Goal: Task Accomplishment & Management: Complete application form

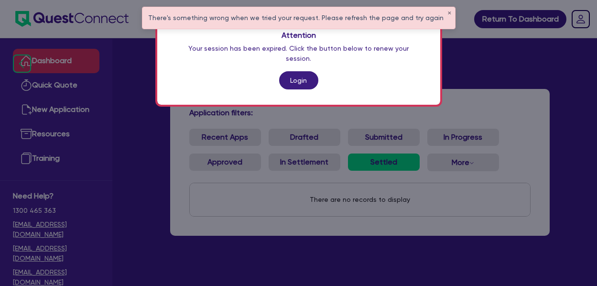
scroll to position [38, 0]
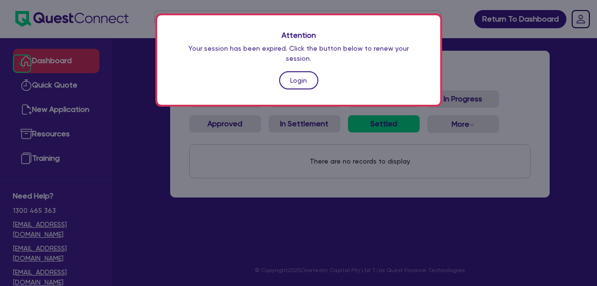
click at [299, 71] on link "Login" at bounding box center [298, 80] width 39 height 18
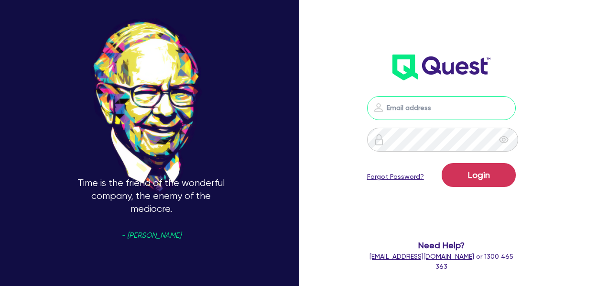
type input "[PERSON_NAME][EMAIL_ADDRESS][PERSON_NAME][DOMAIN_NAME]"
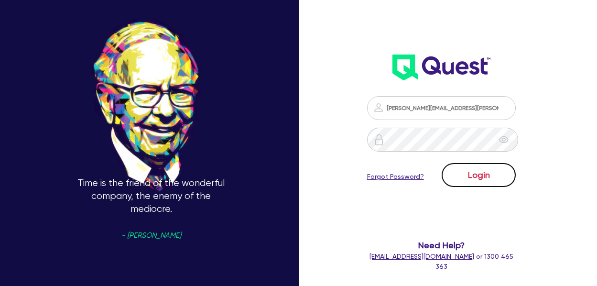
click at [508, 179] on button "Login" at bounding box center [479, 175] width 74 height 24
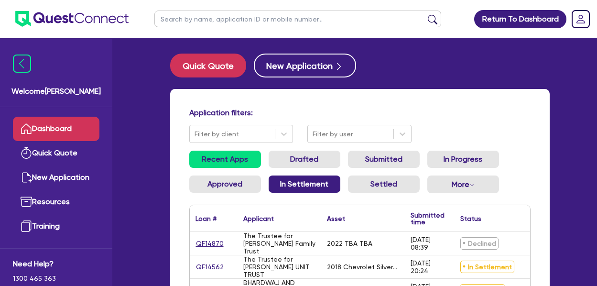
click at [303, 184] on link "In Settlement" at bounding box center [305, 184] width 72 height 17
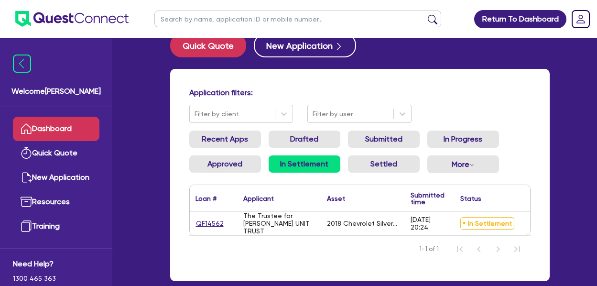
scroll to position [22, 0]
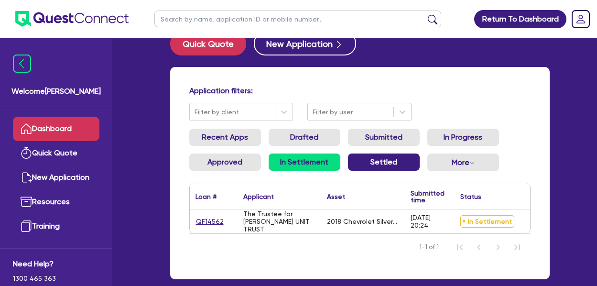
click at [374, 165] on link "Settled" at bounding box center [384, 162] width 72 height 17
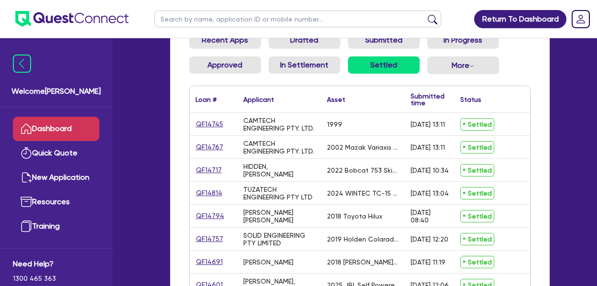
scroll to position [125, 0]
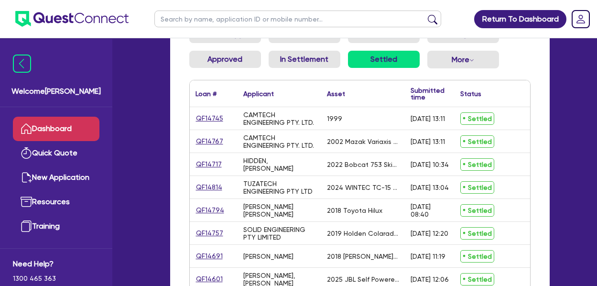
click at [43, 125] on link "Dashboard" at bounding box center [56, 129] width 87 height 24
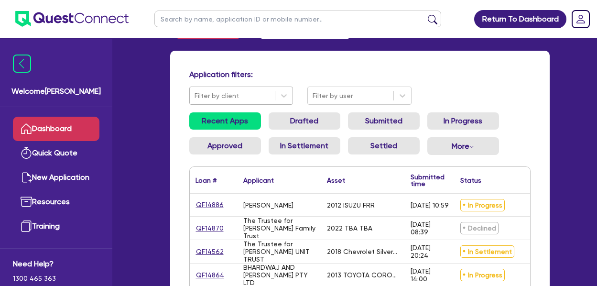
scroll to position [125, 0]
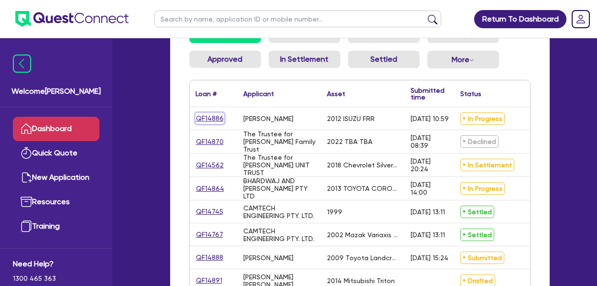
click at [206, 119] on link "QF14886" at bounding box center [210, 118] width 29 height 11
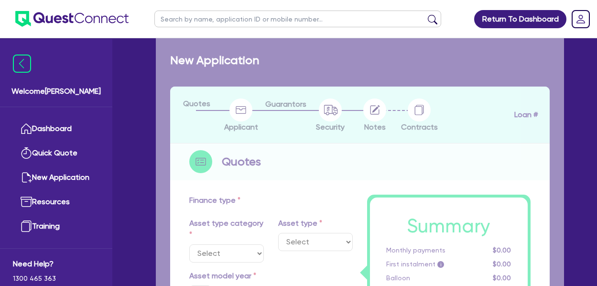
select select "PRIMARY_ASSETS"
type input "2012"
type input "90,000"
type input "8"
type input "7,200"
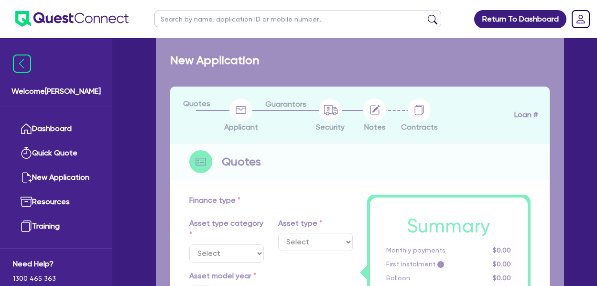
type input "17"
type input "990"
select select "HEAVY_TRUCKS"
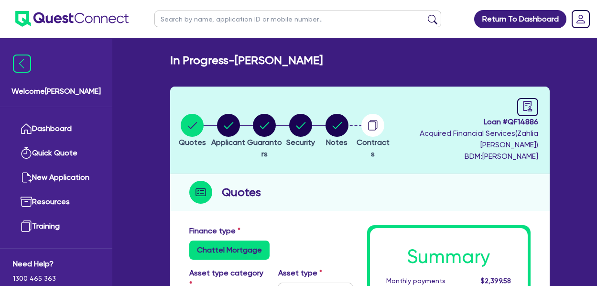
scroll to position [38, 0]
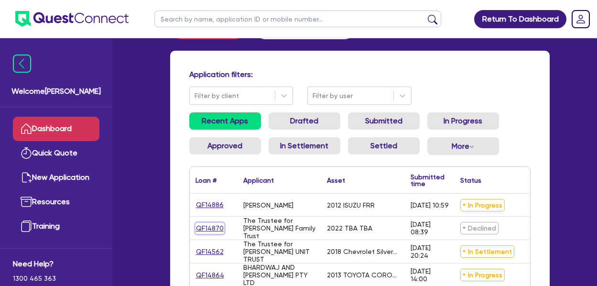
click at [205, 227] on link "QF14870" at bounding box center [210, 228] width 29 height 11
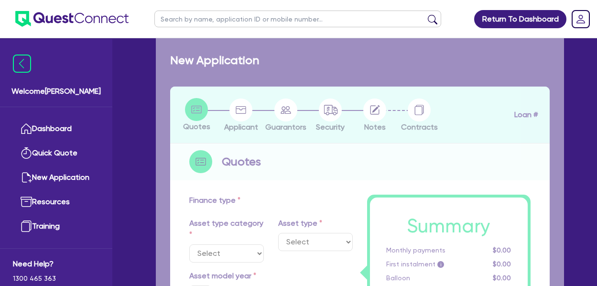
select select "CARS_AND_LIGHT_TRUCKS"
type input "2022"
type input "50,000"
type input "10,000"
type input "7"
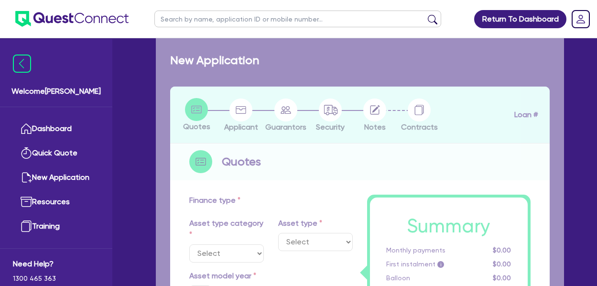
type input "2,800"
type input "17.95"
type input "1,100"
select select "PASSENGER_VEHICLES"
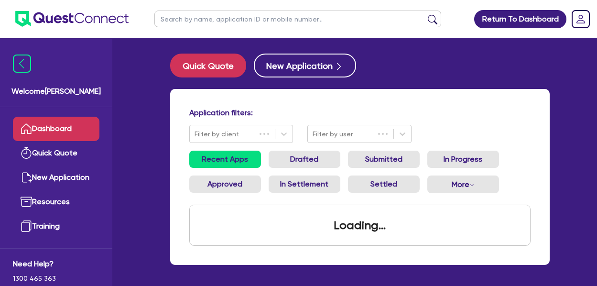
scroll to position [38, 0]
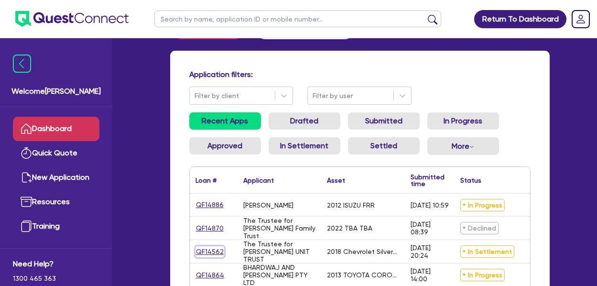
click at [213, 251] on link "QF14562" at bounding box center [210, 251] width 29 height 11
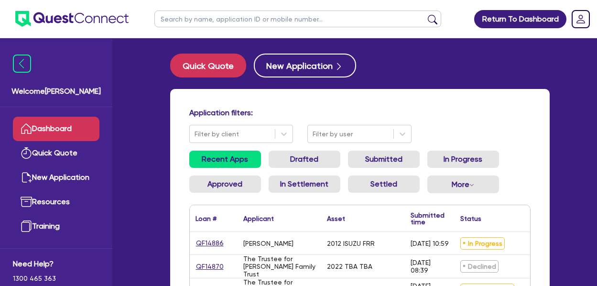
select select "CARS_AND_LIGHT_TRUCKS"
select select "VANS_AND_UTES"
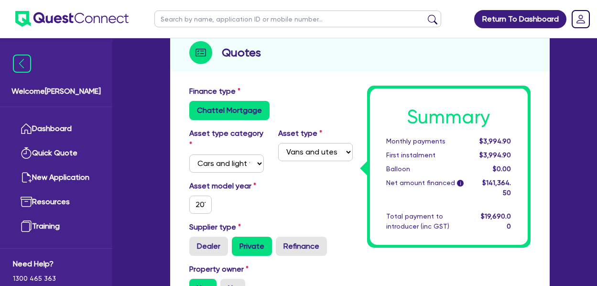
scroll to position [158, 0]
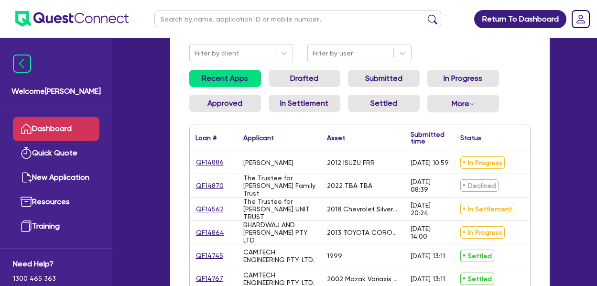
scroll to position [75, 0]
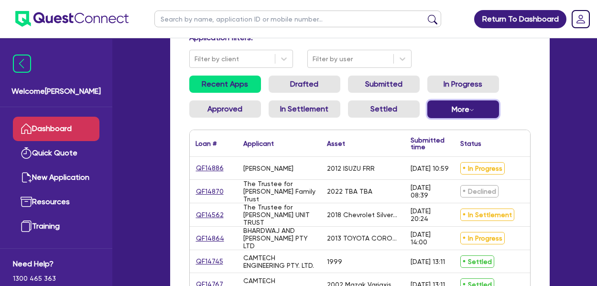
click at [451, 108] on button "More Withdrawn Declined" at bounding box center [464, 109] width 72 height 18
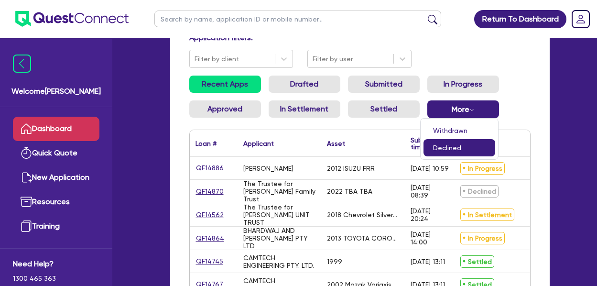
click at [454, 145] on link "Declined" at bounding box center [460, 147] width 72 height 17
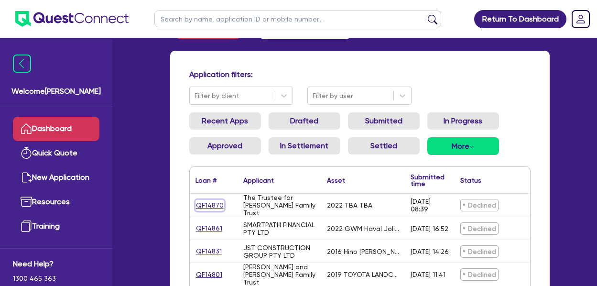
click at [207, 203] on link "QF14870" at bounding box center [210, 205] width 29 height 11
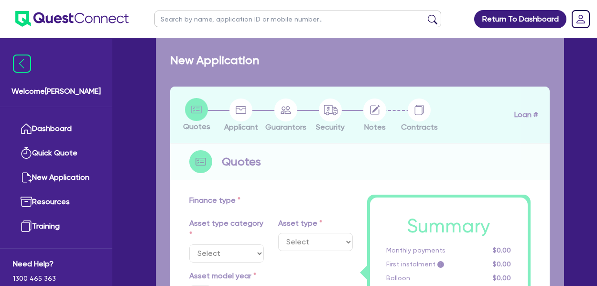
select select "CARS_AND_LIGHT_TRUCKS"
type input "2022"
type input "50,000"
type input "10,000"
type input "7"
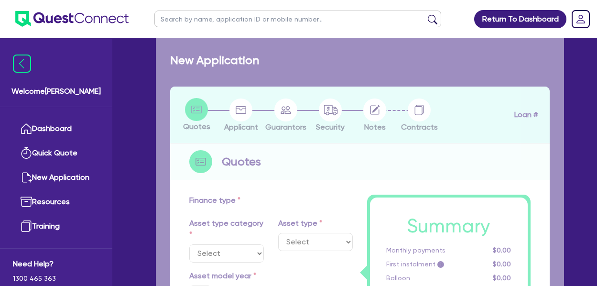
type input "2,800"
type input "17.95"
type input "1,100"
select select "PASSENGER_VEHICLES"
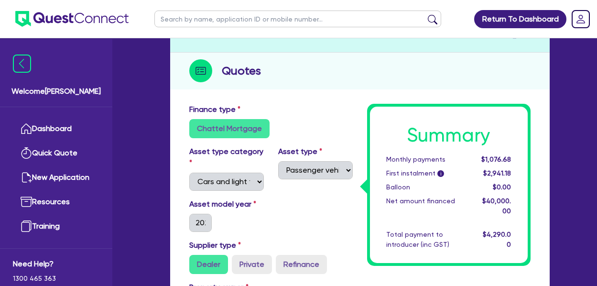
scroll to position [125, 0]
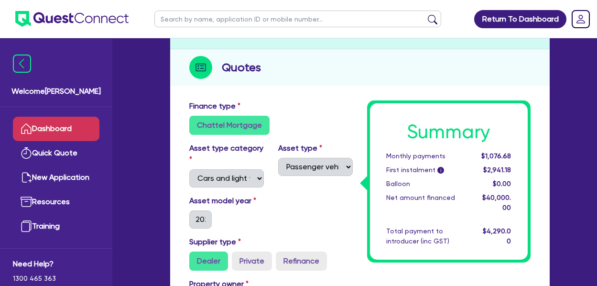
click at [51, 124] on link "Dashboard" at bounding box center [56, 129] width 87 height 24
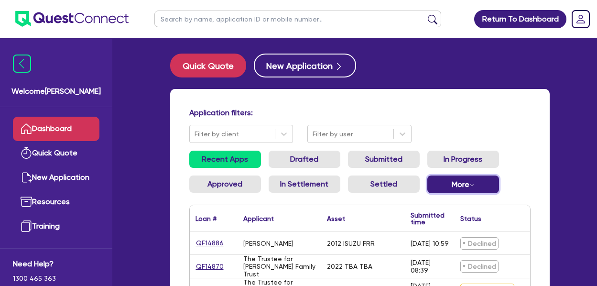
click at [469, 179] on button "More Withdrawn Declined" at bounding box center [464, 185] width 72 height 18
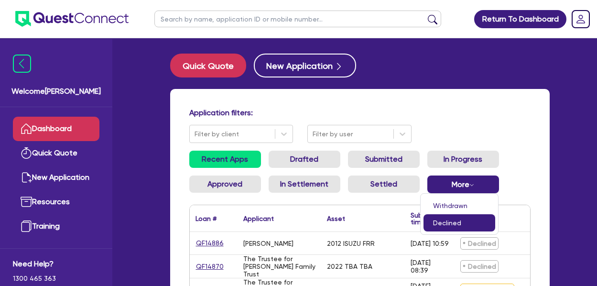
click at [449, 220] on link "Declined" at bounding box center [460, 222] width 72 height 17
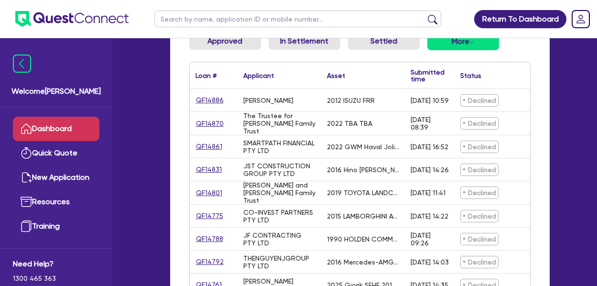
scroll to position [150, 0]
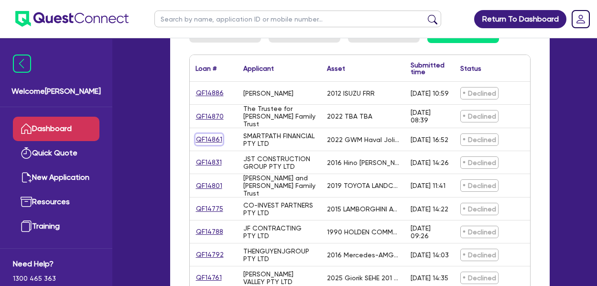
click at [207, 139] on link "QF14861" at bounding box center [209, 139] width 27 height 11
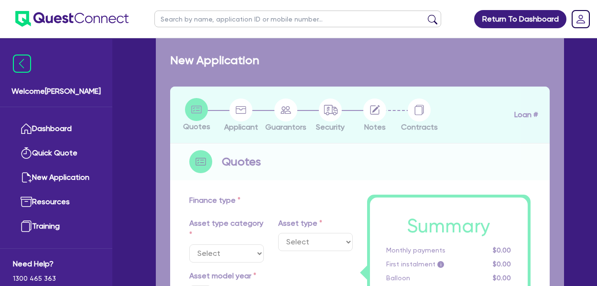
select select "CARS_AND_LIGHT_TRUCKS"
type input "2022"
type input "20,000"
type input "10"
type input "2,000"
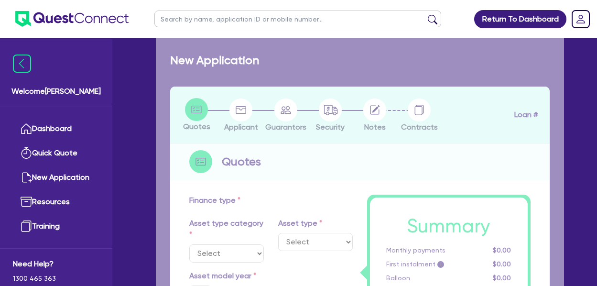
type input "17.95"
type input "1,390"
select select "PASSENGER_VEHICLES"
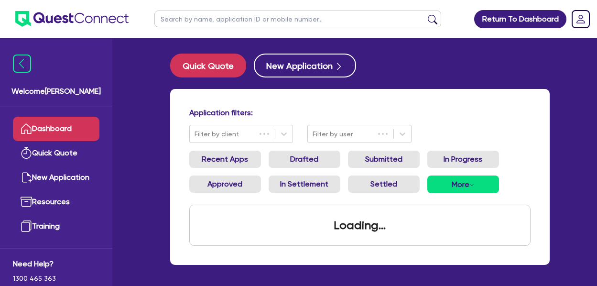
scroll to position [38, 0]
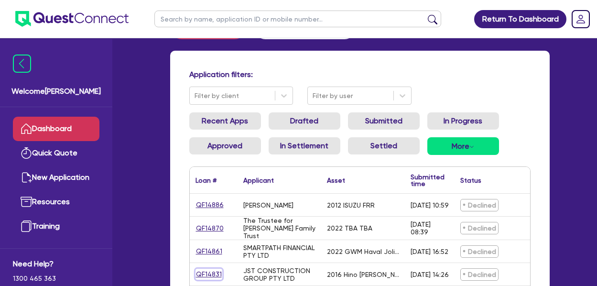
click at [205, 272] on link "QF14831" at bounding box center [209, 274] width 27 height 11
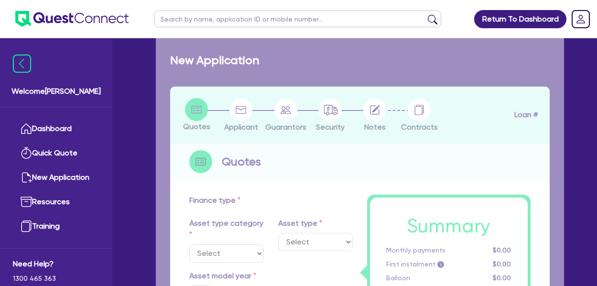
select select "CARS_AND_LIGHT_TRUCKS"
type input "2016"
radio input "true"
type input "36,318.18"
type input "4"
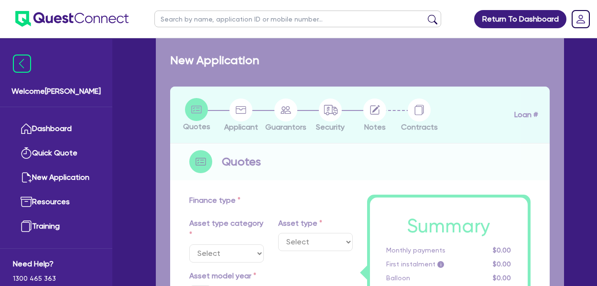
type input "1,452.73"
type input "17"
select select "LIGHT_TRUCKS"
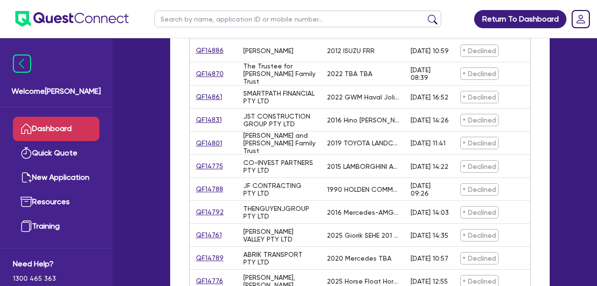
scroll to position [197, 0]
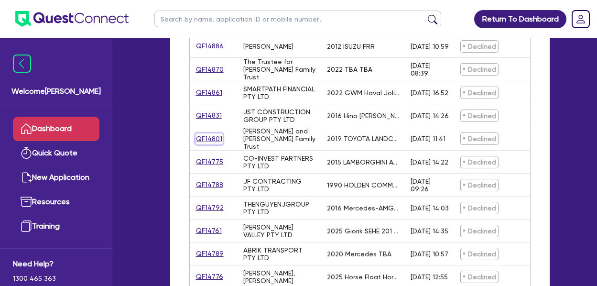
click at [204, 137] on link "QF14801" at bounding box center [209, 138] width 27 height 11
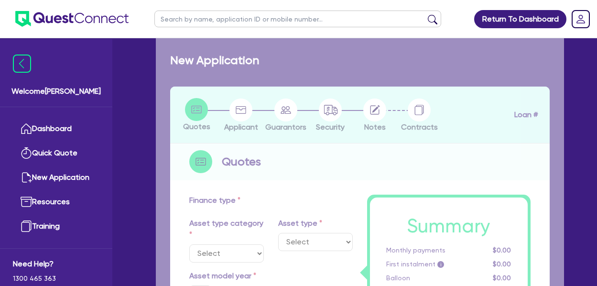
select select "CARS_AND_LIGHT_TRUCKS"
type input "2019"
radio input "false"
radio input "true"
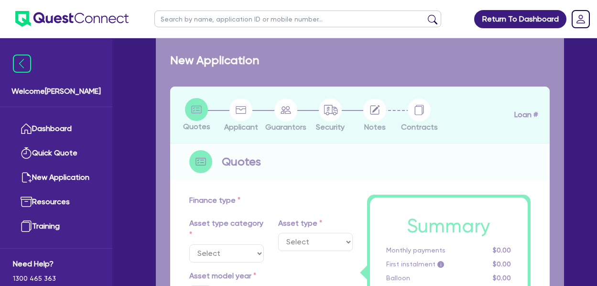
type input "70,000"
type input "4"
type input "2,800"
type input "18.45"
select select "PASSENGER_VEHICLES"
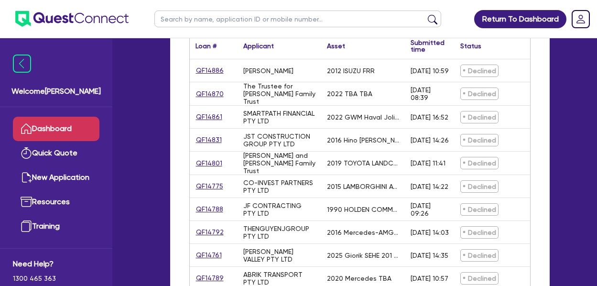
scroll to position [174, 0]
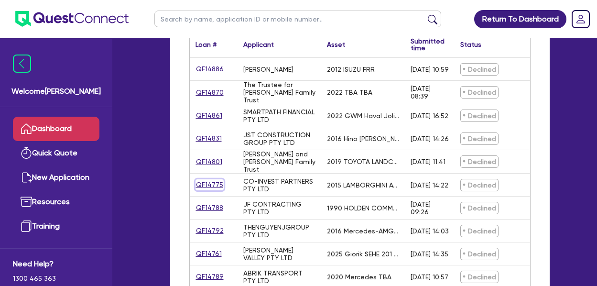
click at [206, 183] on link "QF14775" at bounding box center [210, 184] width 28 height 11
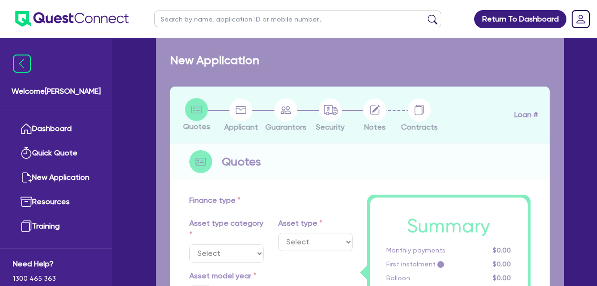
select select "CARS_AND_LIGHT_TRUCKS"
type input "2015"
radio input "false"
radio input "true"
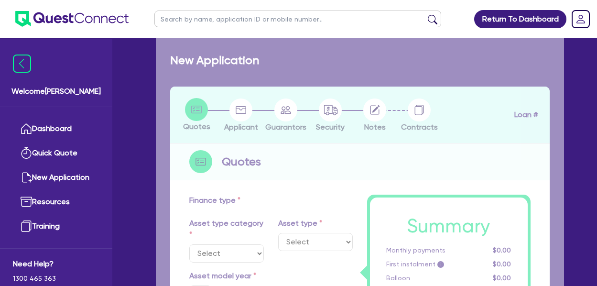
type input "450,000"
type input "20"
type input "90,000"
type input "4"
type input "18,000"
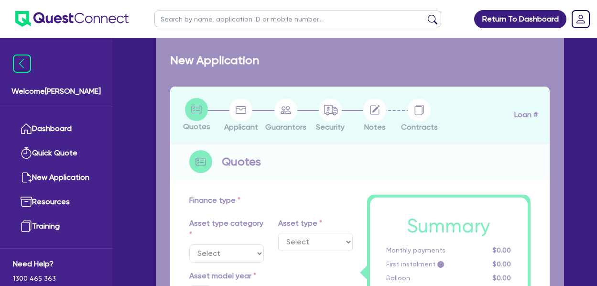
radio input "true"
type input "17"
type input "990"
select select "PASSENGER_VEHICLES"
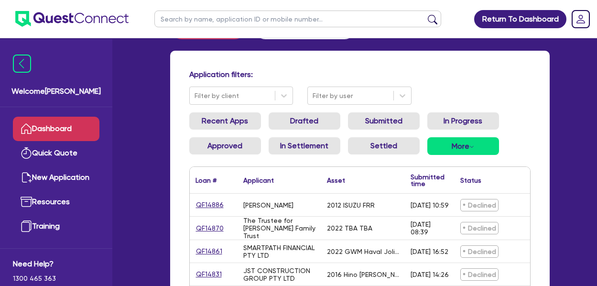
scroll to position [42, 0]
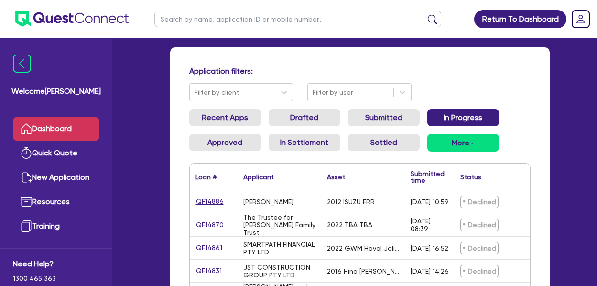
click at [468, 116] on link "In Progress" at bounding box center [464, 117] width 72 height 17
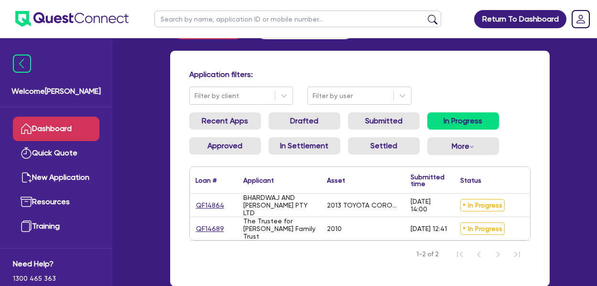
scroll to position [42, 0]
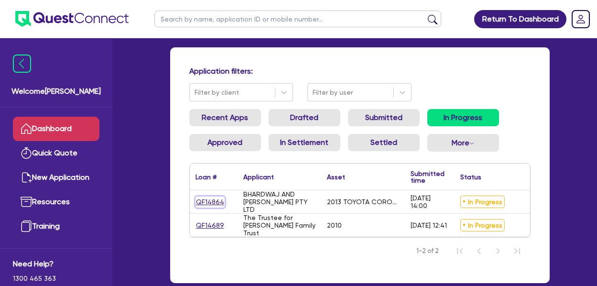
click at [206, 198] on link "QF14864" at bounding box center [210, 202] width 29 height 11
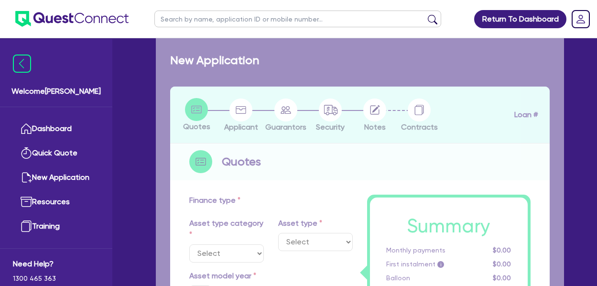
select select "CARS_AND_LIGHT_TRUCKS"
type input "2013"
type input "14,399"
type input "2,880"
type input "11"
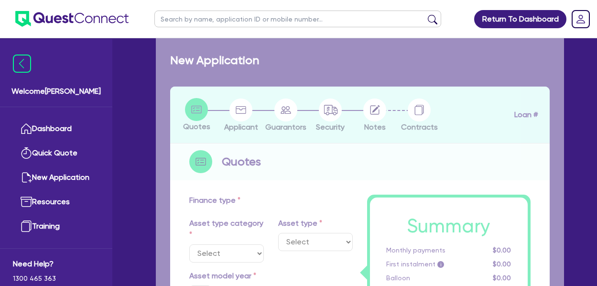
type input "1,267.09"
type input "18.45"
type input "590"
select select "PASSENGER_VEHICLES"
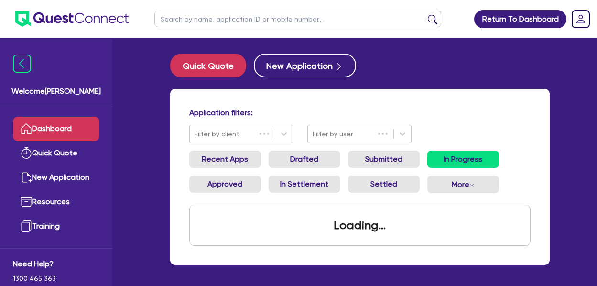
scroll to position [38, 0]
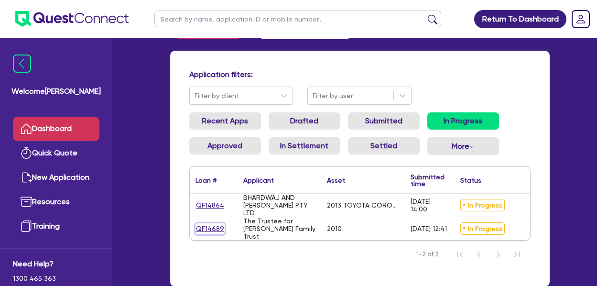
click at [211, 227] on link "QF14689" at bounding box center [210, 228] width 29 height 11
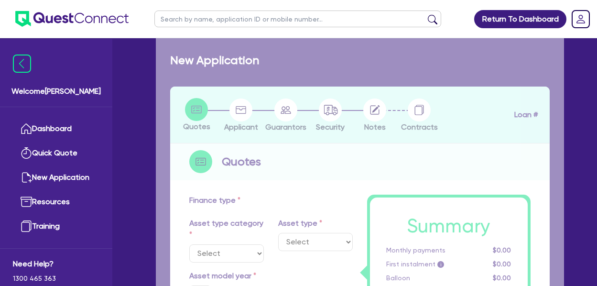
select select "PRIMARY_ASSETS"
type input "2010"
radio input "false"
radio input "true"
type input "20,000"
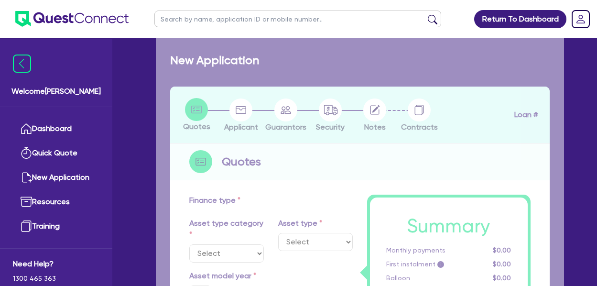
type input "3,000"
type input "8"
type input "1,360"
type input "17.95"
type input "900"
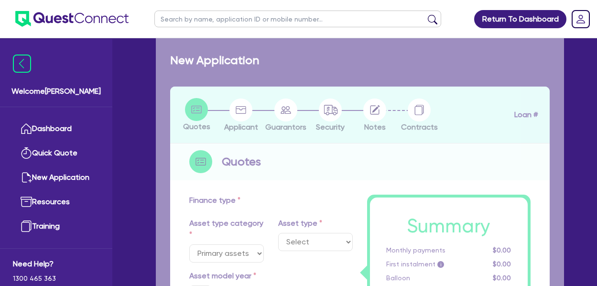
select select "TRAILERS"
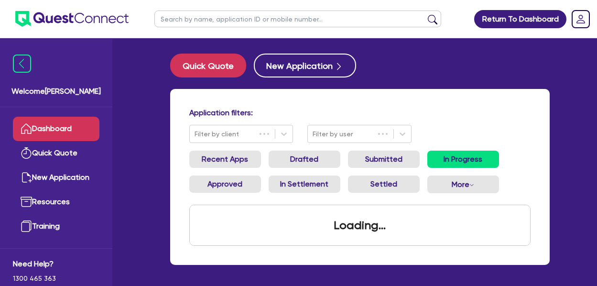
scroll to position [38, 0]
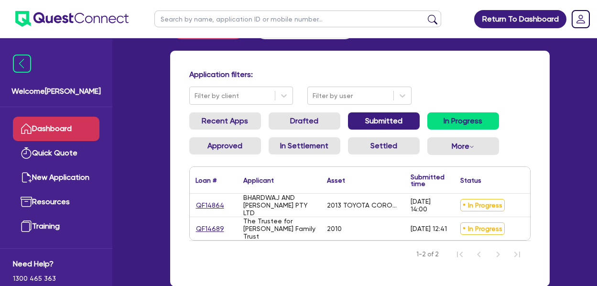
click at [384, 116] on link "Submitted" at bounding box center [384, 120] width 72 height 17
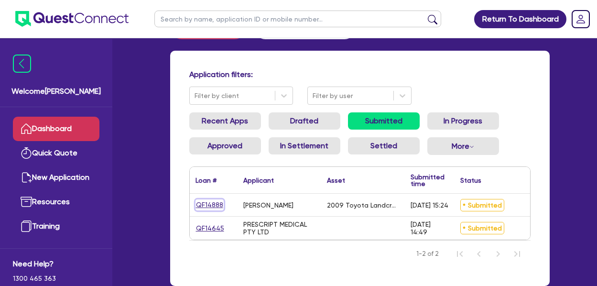
click at [205, 202] on link "QF14888" at bounding box center [210, 204] width 28 height 11
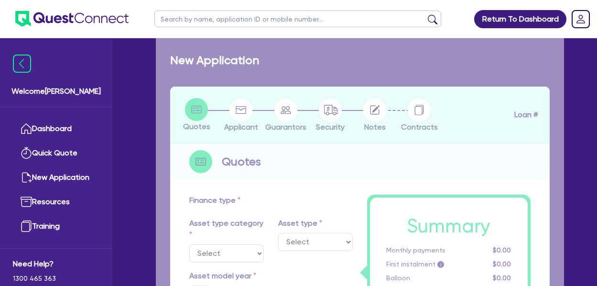
select select "CARS_AND_LIGHT_TRUCKS"
type input "2009"
radio input "false"
radio input "true"
type input "52,500"
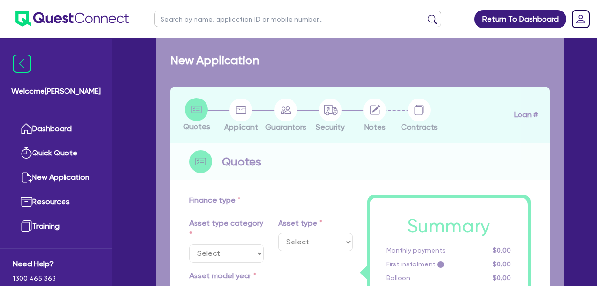
type input "12,500"
type input "20"
type input "10,500"
type input "10"
type input "4,000"
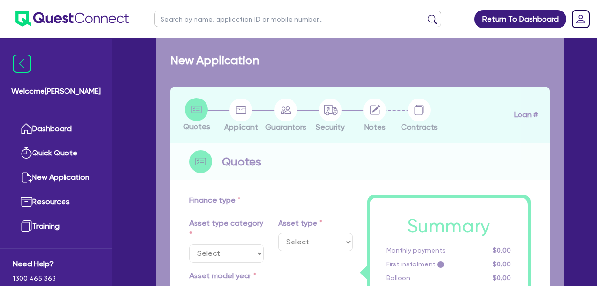
type input "17.99"
select select "PASSENGER_VEHICLES"
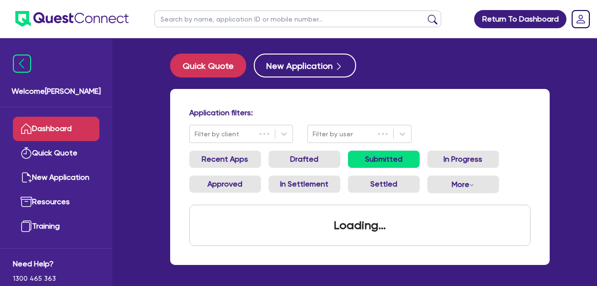
scroll to position [38, 0]
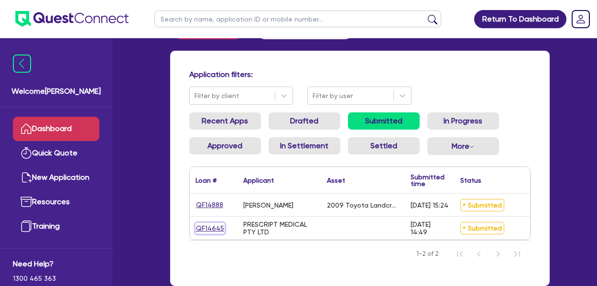
click at [210, 229] on link "QF14645" at bounding box center [210, 228] width 29 height 11
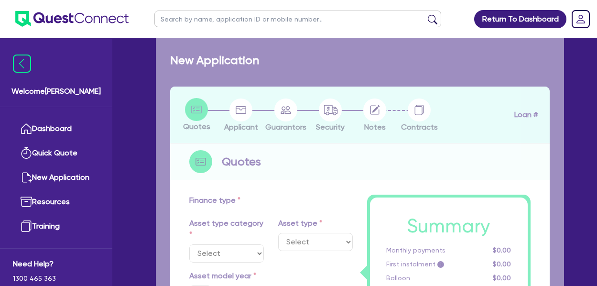
radio input "true"
type input "360,000"
type input "8"
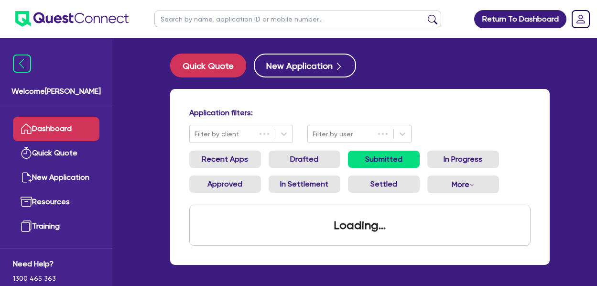
scroll to position [38, 0]
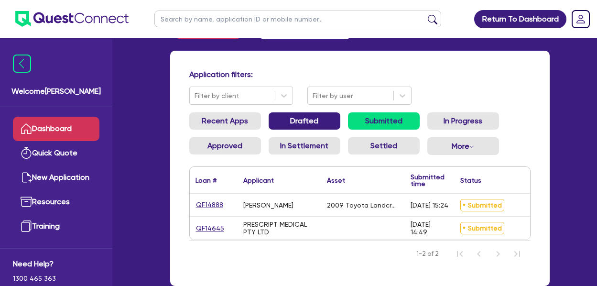
click at [297, 118] on link "Drafted" at bounding box center [305, 120] width 72 height 17
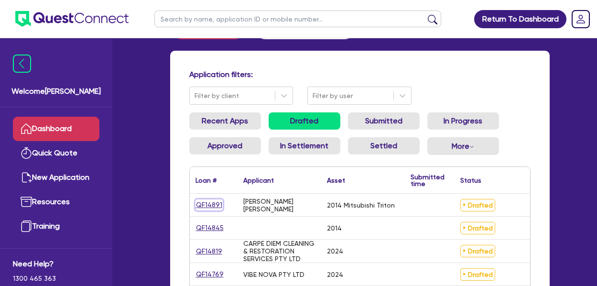
click at [207, 202] on link "QF14891" at bounding box center [209, 204] width 27 height 11
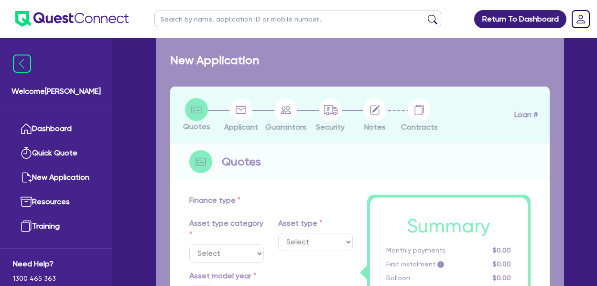
select select "CARS_AND_LIGHT_TRUCKS"
type input "2014"
radio input "false"
radio input "true"
type input "65,000"
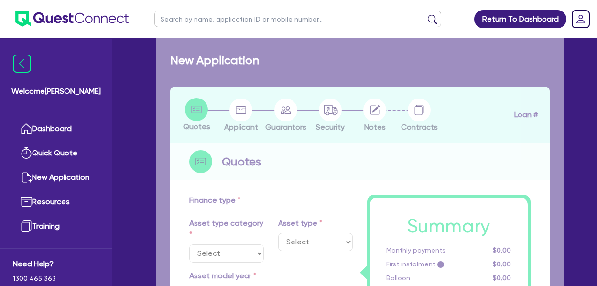
type input "5"
type input "3,250"
type input "17"
select select "PASSENGER_VEHICLES"
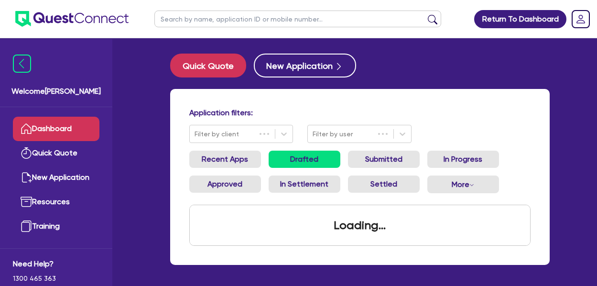
scroll to position [38, 0]
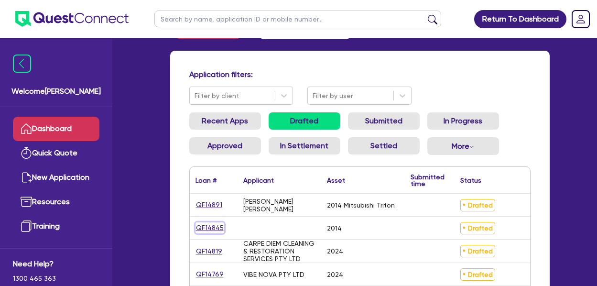
click at [208, 227] on link "QF14845" at bounding box center [210, 227] width 29 height 11
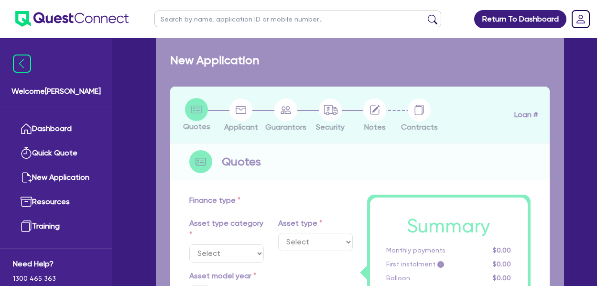
select select "CARS_AND_LIGHT_TRUCKS"
type input "2014"
type input "60,000"
type input "13"
type input "7,800"
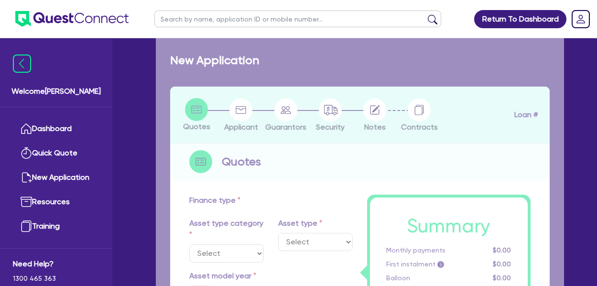
type input "17"
select select "PASSENGER_VEHICLES"
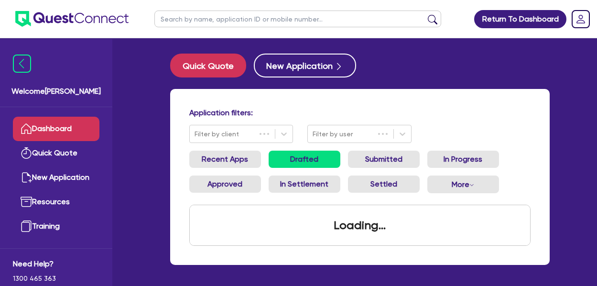
scroll to position [38, 0]
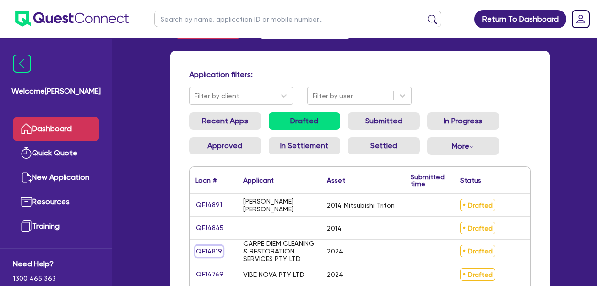
click at [205, 251] on link "QF14819" at bounding box center [209, 251] width 27 height 11
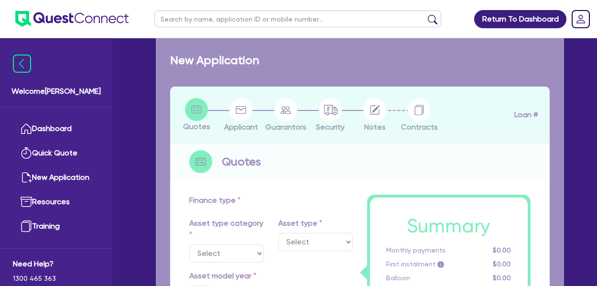
select select "TERTIARY_ASSETS"
type input "2024"
type input "74,336"
type input "5"
type input "3,716.8"
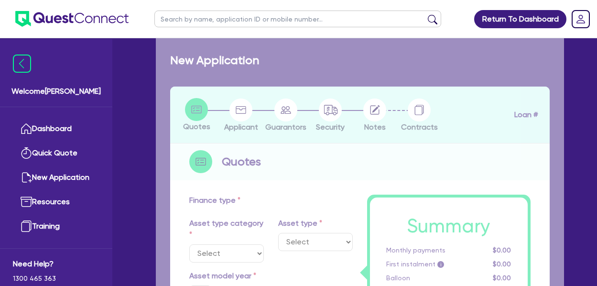
type input "17.95"
select select "OTHER_TERTIARY"
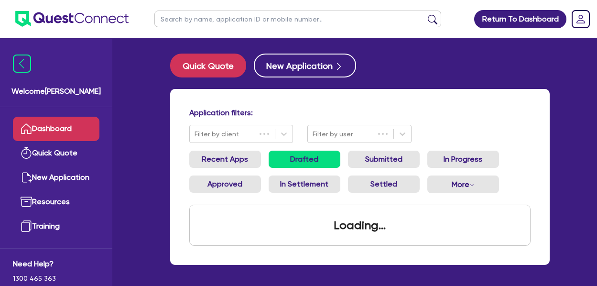
scroll to position [38, 0]
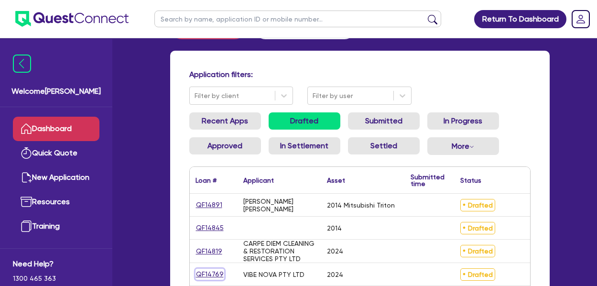
click at [206, 274] on link "QF14769" at bounding box center [210, 274] width 29 height 11
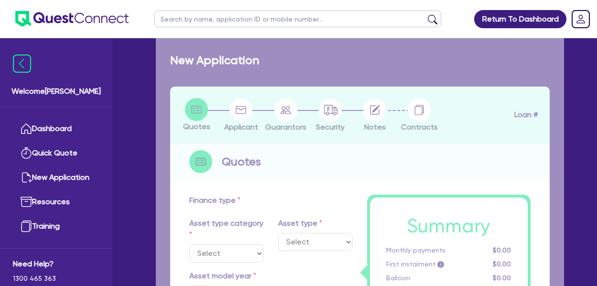
select select "CARS_AND_LIGHT_TRUCKS"
type input "2024"
type input "30,643"
type input "8"
type input "2,451.44"
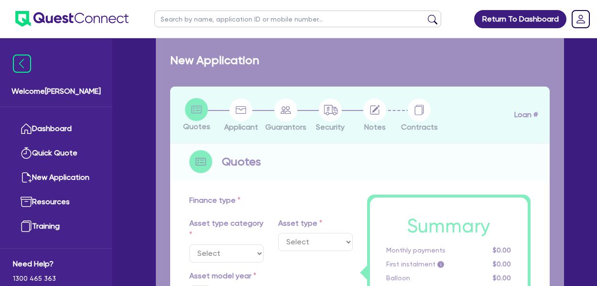
type input "17"
select select "PASSENGER_VEHICLES"
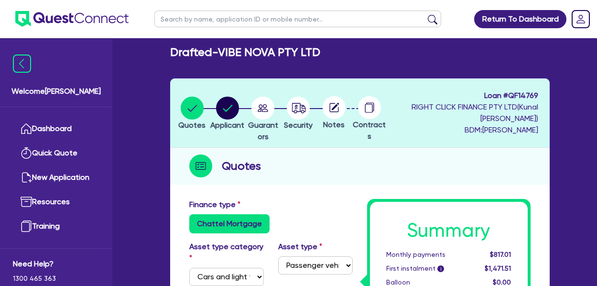
scroll to position [7, 0]
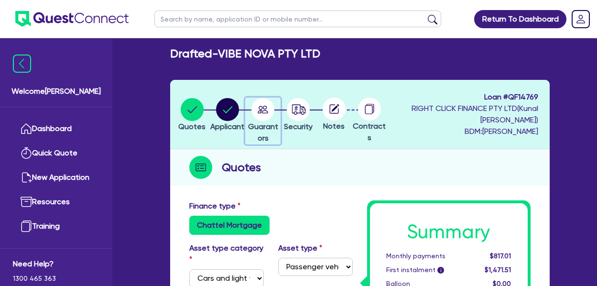
click at [270, 125] on span "Guarantors" at bounding box center [263, 132] width 30 height 21
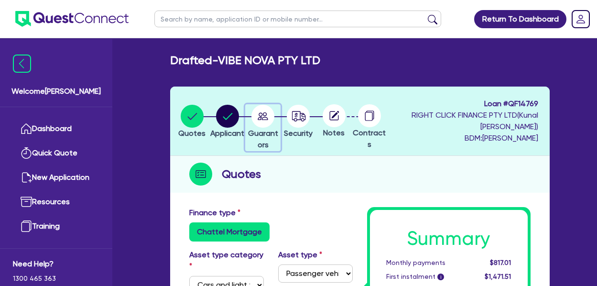
select select "MR"
select select "[GEOGRAPHIC_DATA]"
select select "SINGLE"
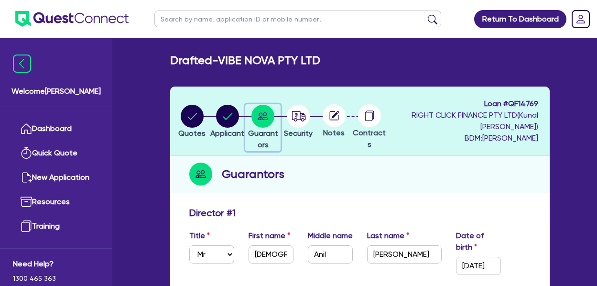
select select "CARS_AND_LIGHT_TRUCKS"
select select "PASSENGER_VEHICLES"
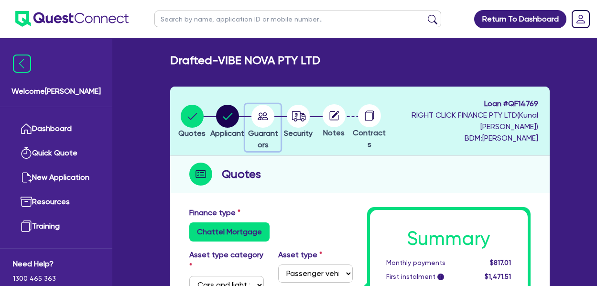
scroll to position [7, 0]
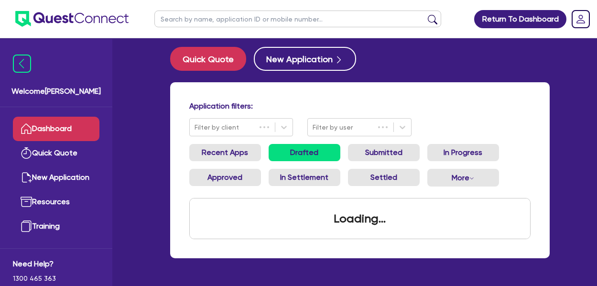
scroll to position [38, 0]
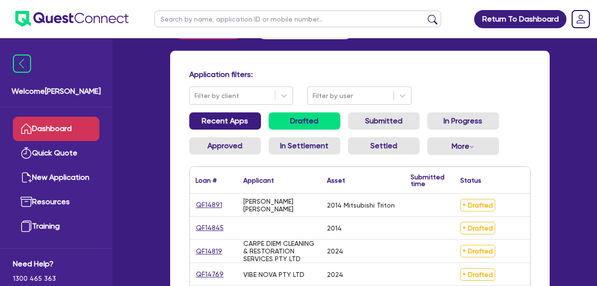
click at [226, 122] on link "Recent Apps" at bounding box center [225, 120] width 72 height 17
